Goal: Transaction & Acquisition: Purchase product/service

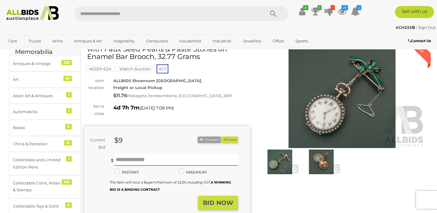
scroll to position [90, 0]
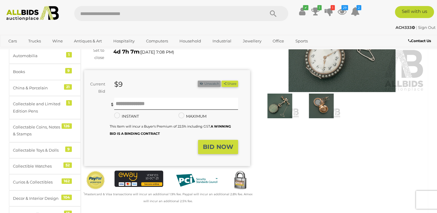
click at [201, 82] on icon "button" at bounding box center [201, 83] width 4 height 3
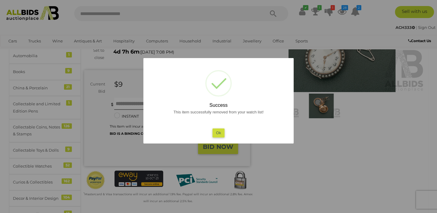
click at [215, 132] on button "Ok" at bounding box center [219, 132] width 12 height 9
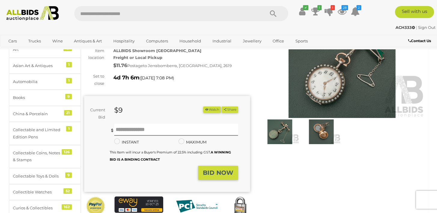
scroll to position [30, 0]
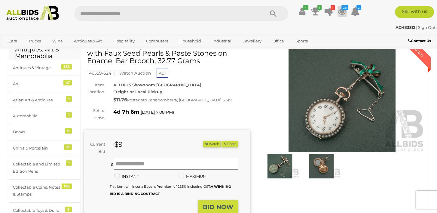
click at [342, 15] on icon at bounding box center [342, 11] width 9 height 11
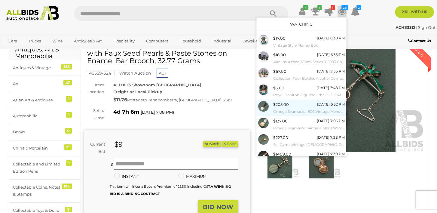
click at [263, 107] on img at bounding box center [263, 106] width 11 height 11
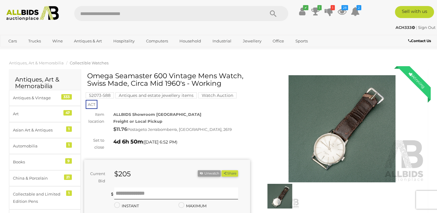
click at [342, 149] on img at bounding box center [342, 128] width 166 height 107
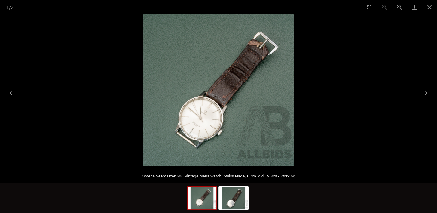
click at [247, 133] on img at bounding box center [219, 90] width 152 height 152
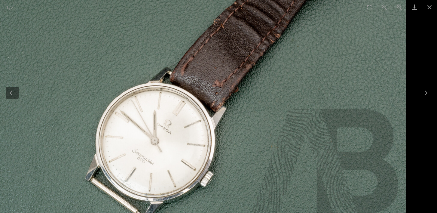
drag, startPoint x: 168, startPoint y: 73, endPoint x: 227, endPoint y: 107, distance: 68.1
click at [227, 107] on img at bounding box center [203, 65] width 406 height 406
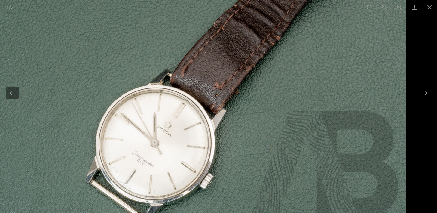
click at [167, 134] on img at bounding box center [203, 67] width 406 height 406
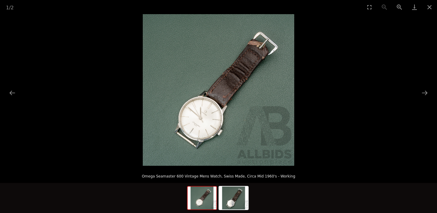
click at [182, 130] on img at bounding box center [219, 90] width 152 height 152
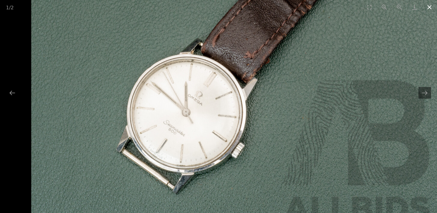
click at [429, 6] on button "Close gallery" at bounding box center [429, 7] width 15 height 14
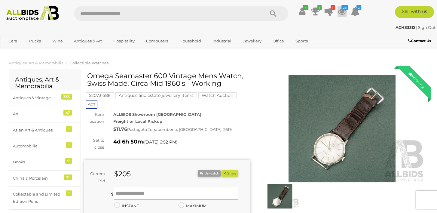
click at [343, 11] on icon at bounding box center [342, 11] width 9 height 11
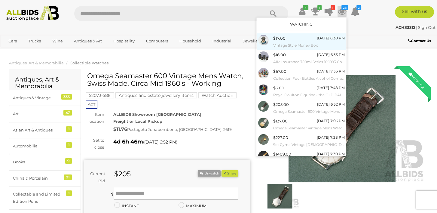
click at [274, 41] on div "$17.00" at bounding box center [279, 38] width 12 height 7
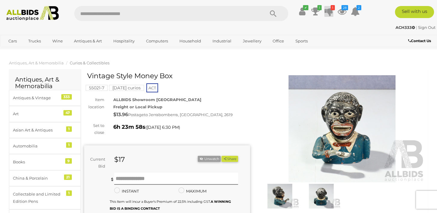
click at [327, 11] on icon at bounding box center [329, 11] width 8 height 11
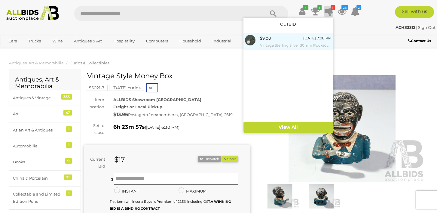
click at [274, 41] on div "$9.00 Tuesday 7:08 PM Vintage Sterling Silver 30mm Pocket Watch with Faux Seed …" at bounding box center [296, 42] width 72 height 14
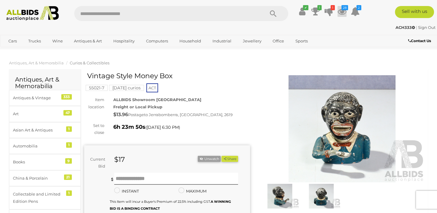
click at [343, 12] on icon at bounding box center [342, 11] width 9 height 11
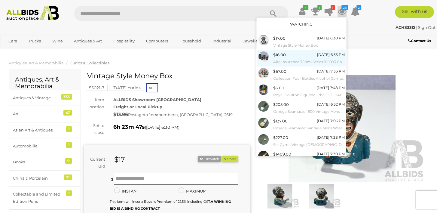
click at [280, 57] on div "$16.00" at bounding box center [279, 54] width 13 height 7
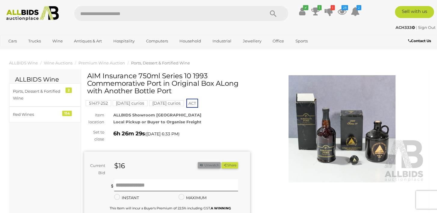
click at [204, 164] on button "Unwatch" at bounding box center [209, 165] width 23 height 6
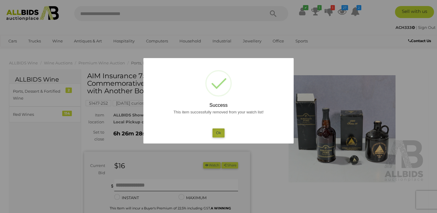
click at [219, 134] on button "Ok" at bounding box center [219, 132] width 12 height 9
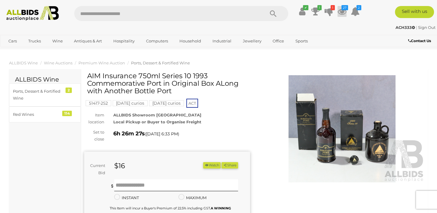
click at [341, 11] on icon at bounding box center [342, 11] width 9 height 11
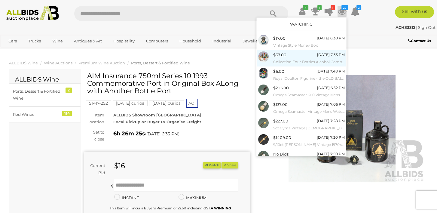
click at [281, 59] on small "Collection Four Bottles Alcohol Comprising Tia [PERSON_NAME] Get Freres Cream […" at bounding box center [309, 62] width 72 height 7
